Goal: Information Seeking & Learning: Check status

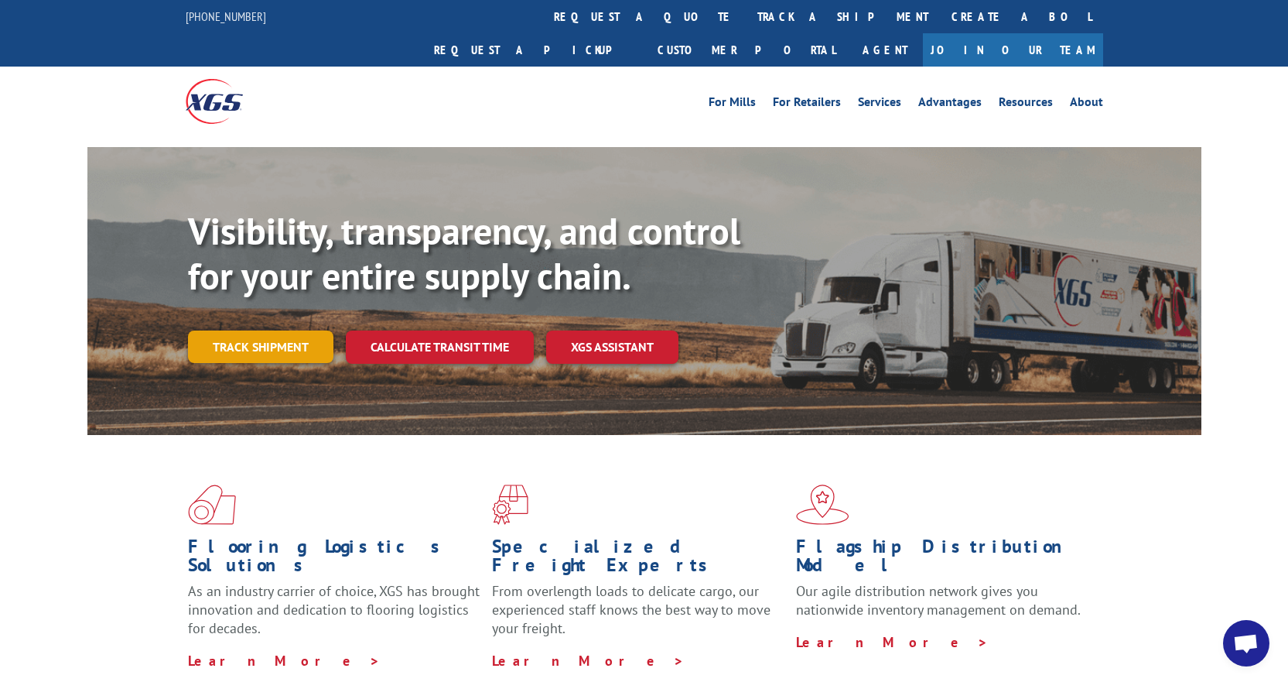
click at [242, 330] on link "Track shipment" at bounding box center [260, 346] width 145 height 32
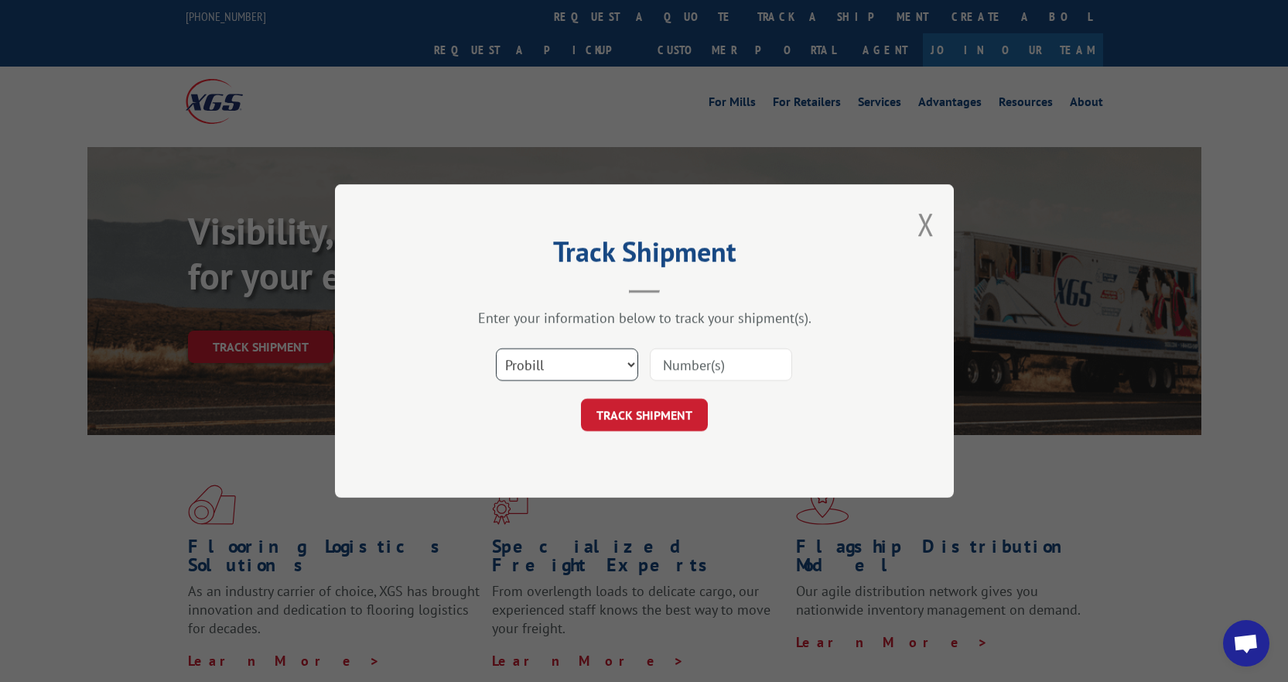
click at [538, 363] on select "Select category... Probill BOL PO" at bounding box center [567, 364] width 142 height 32
select select "bol"
click at [496, 348] on select "Select category... Probill BOL PO" at bounding box center [567, 364] width 142 height 32
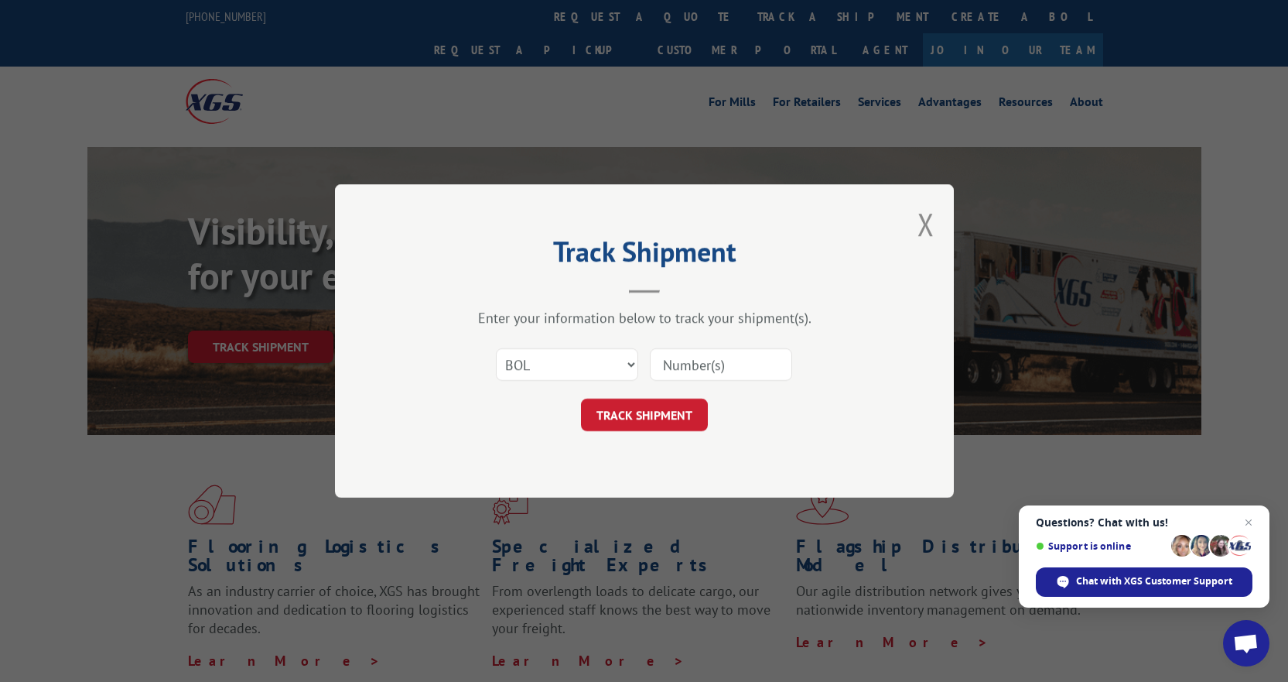
click at [660, 367] on input at bounding box center [721, 364] width 142 height 32
paste input "54401422"
type input "54401422"
click at [662, 410] on button "TRACK SHIPMENT" at bounding box center [644, 414] width 127 height 32
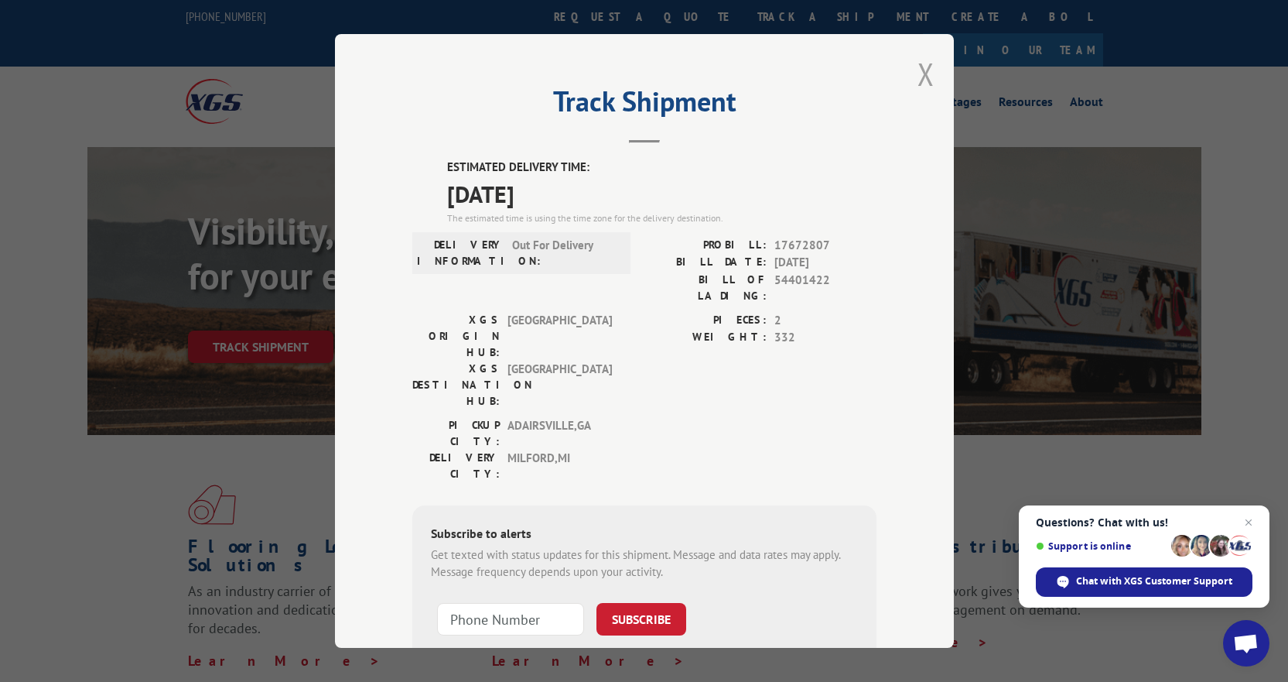
click at [924, 70] on button "Close modal" at bounding box center [926, 73] width 17 height 41
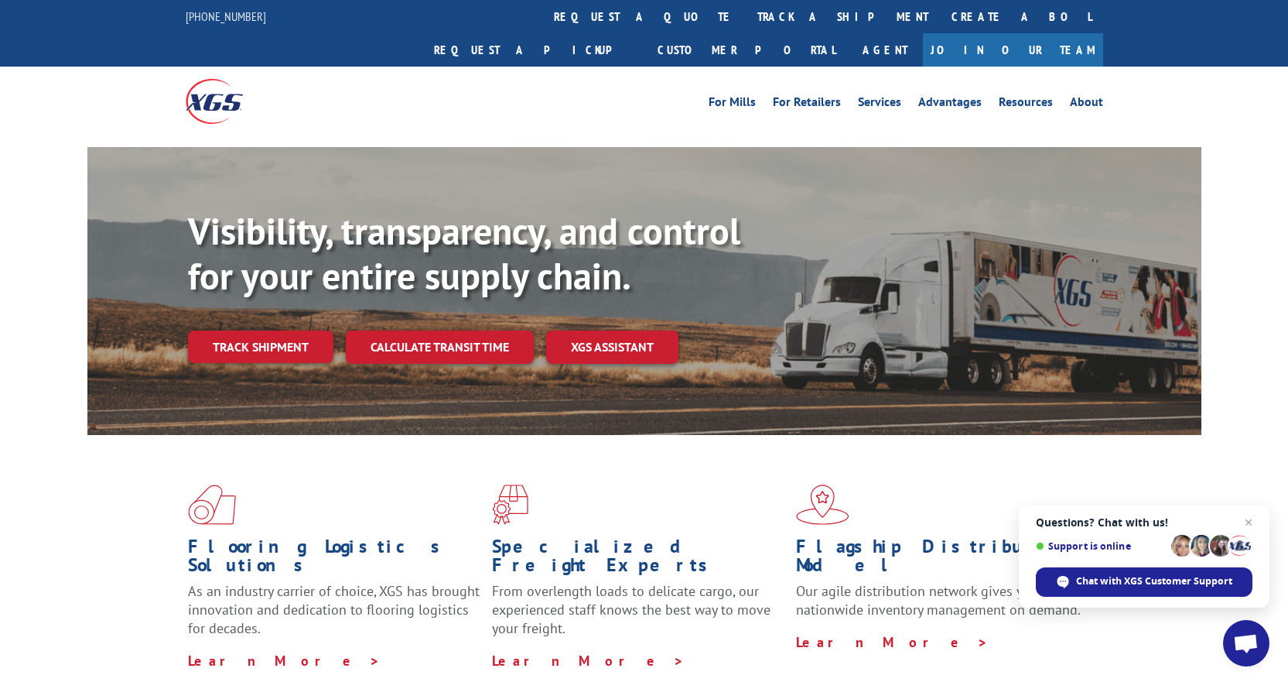
drag, startPoint x: 870, startPoint y: 525, endPoint x: 887, endPoint y: 348, distance: 177.9
